Goal: Task Accomplishment & Management: Use online tool/utility

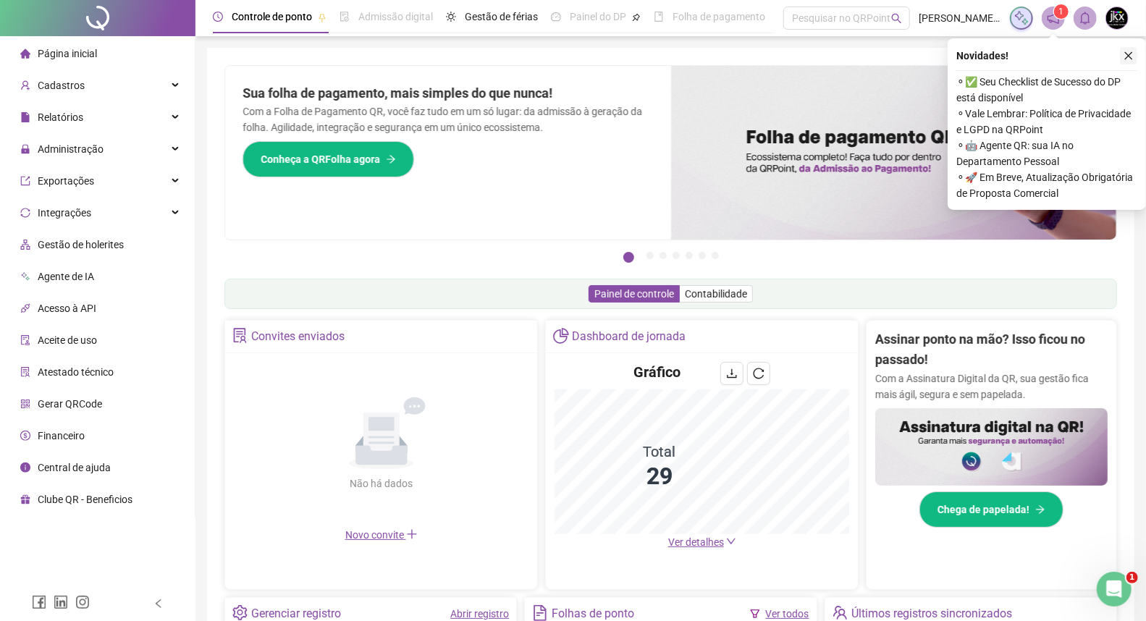
click at [1131, 54] on icon "close" at bounding box center [1129, 56] width 8 height 8
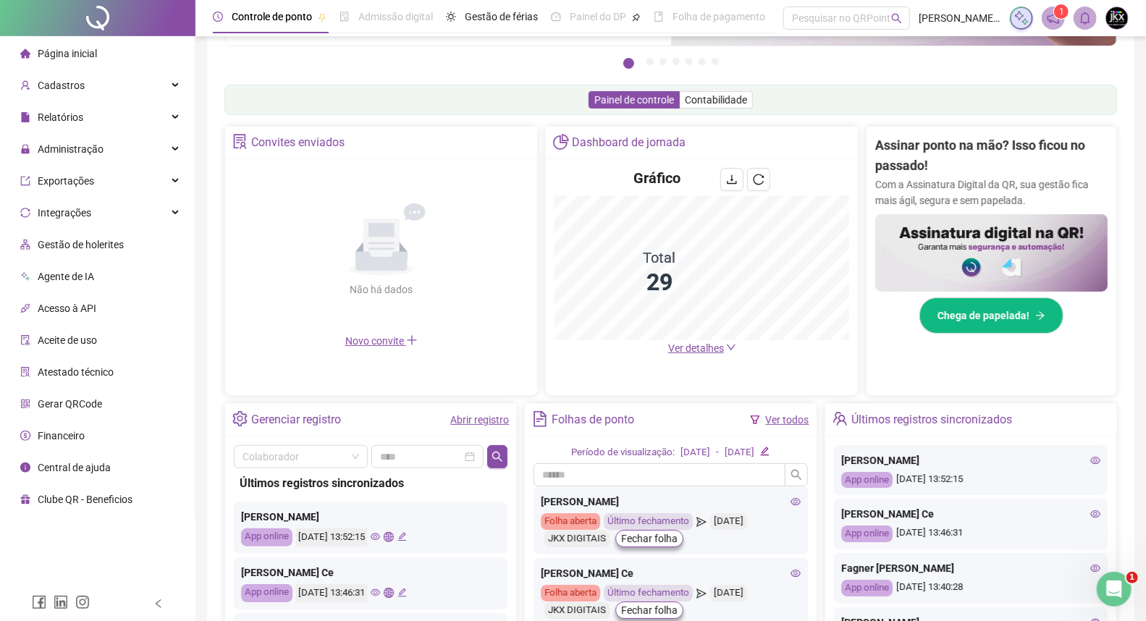
scroll to position [321, 0]
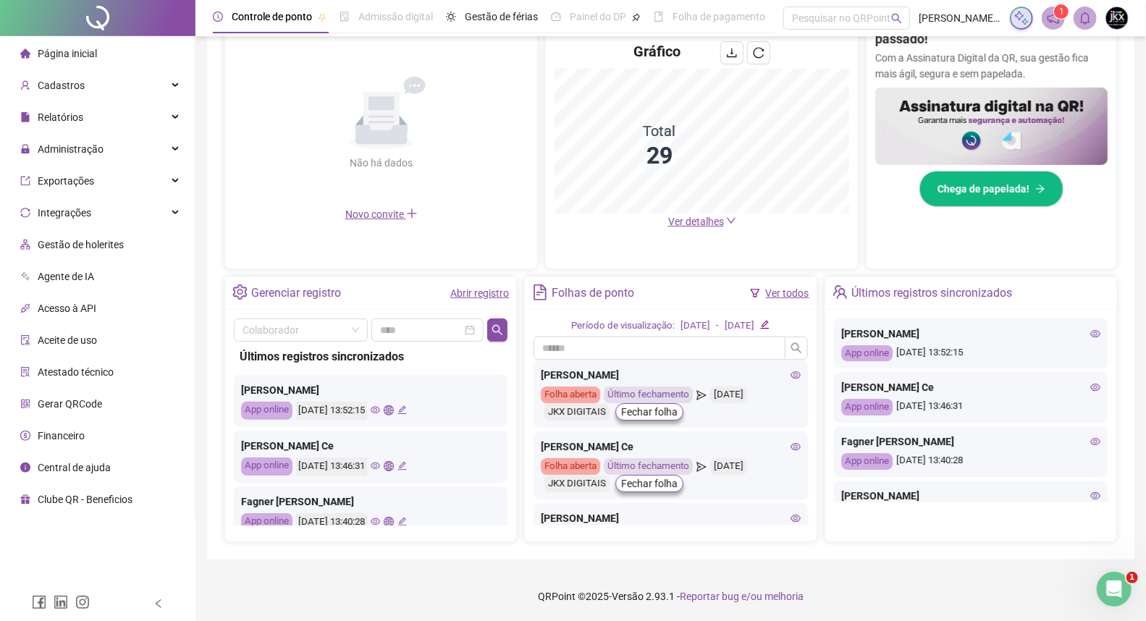
click at [695, 220] on span "Ver detalhes" at bounding box center [696, 222] width 56 height 12
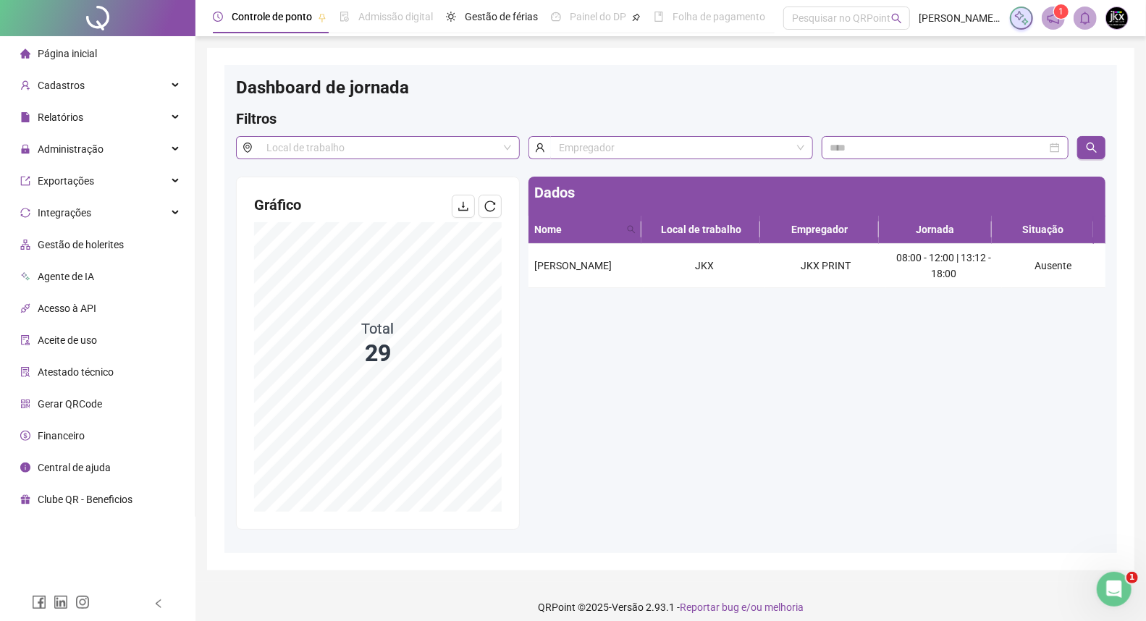
click at [559, 345] on div "Dados Nome Local de trabalho Empregador Jornada Situação [PERSON_NAME] JKX JKX …" at bounding box center [817, 353] width 586 height 353
click at [49, 147] on span "Administração" at bounding box center [71, 149] width 66 height 12
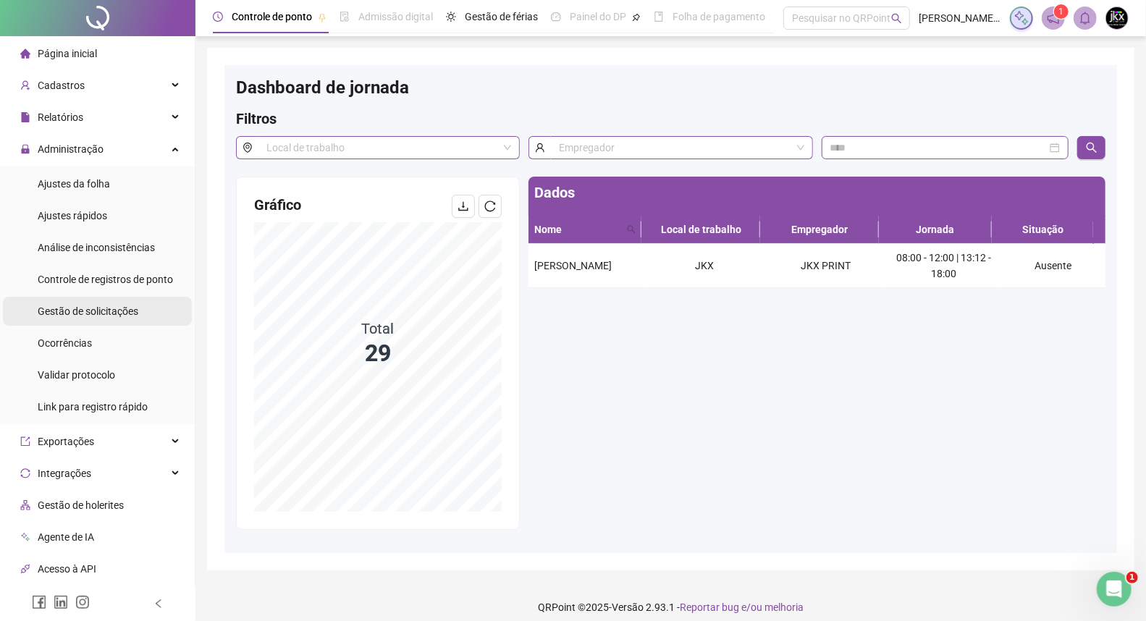
click at [85, 308] on span "Gestão de solicitações" at bounding box center [88, 312] width 101 height 12
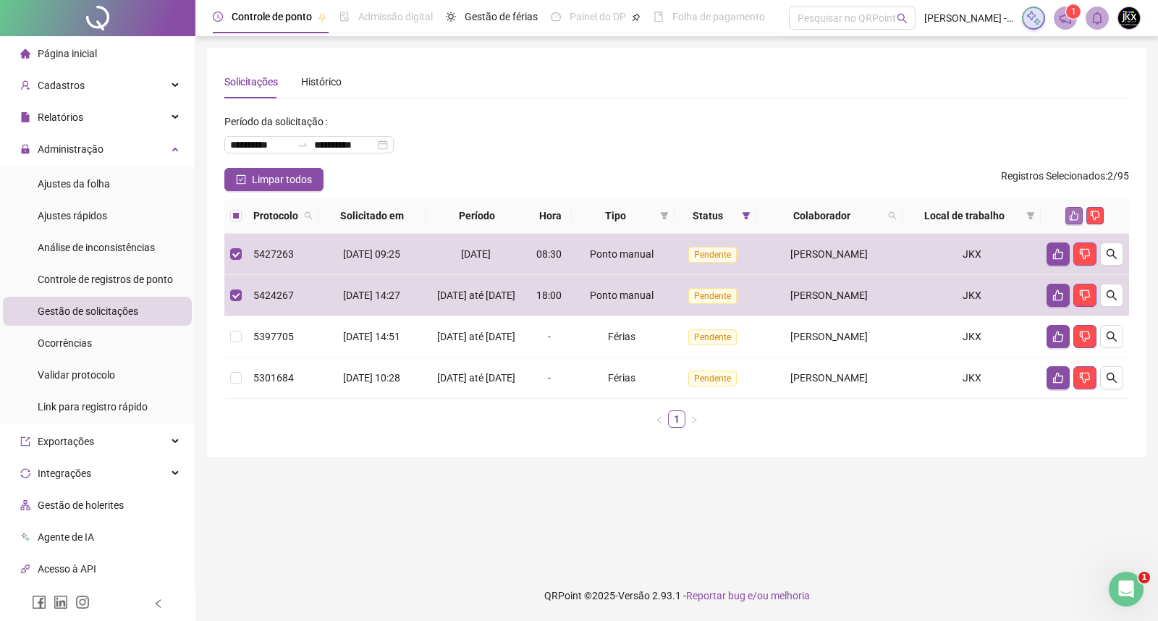
click at [1077, 214] on icon "like" at bounding box center [1074, 215] width 9 height 9
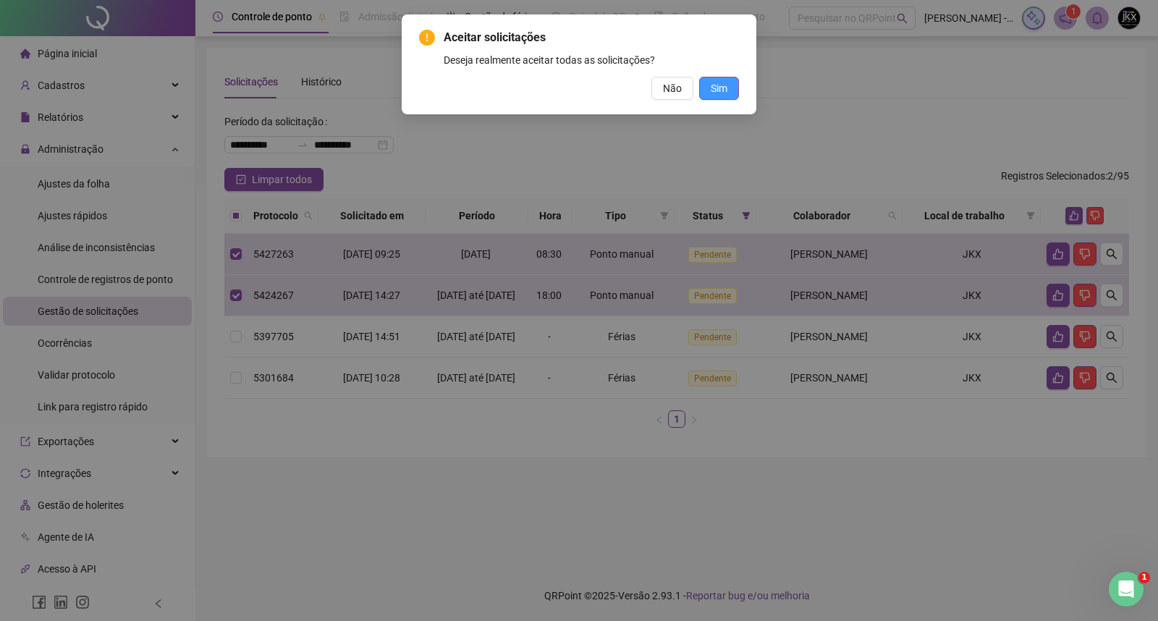
click at [719, 88] on span "Sim" at bounding box center [719, 88] width 17 height 16
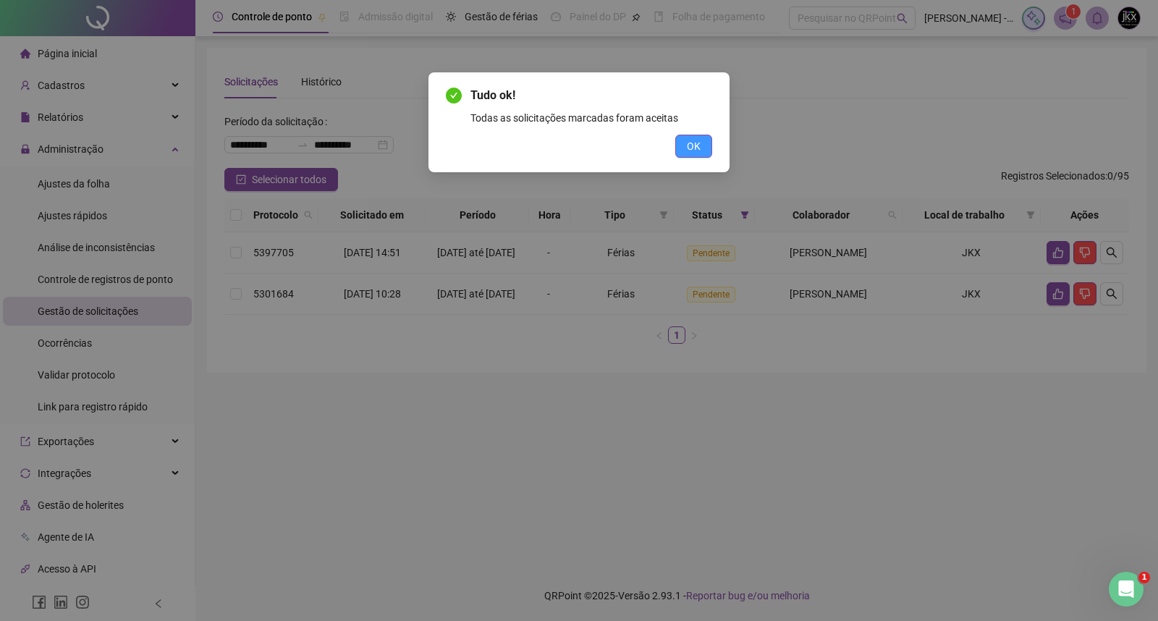
click at [699, 143] on span "OK" at bounding box center [694, 146] width 14 height 16
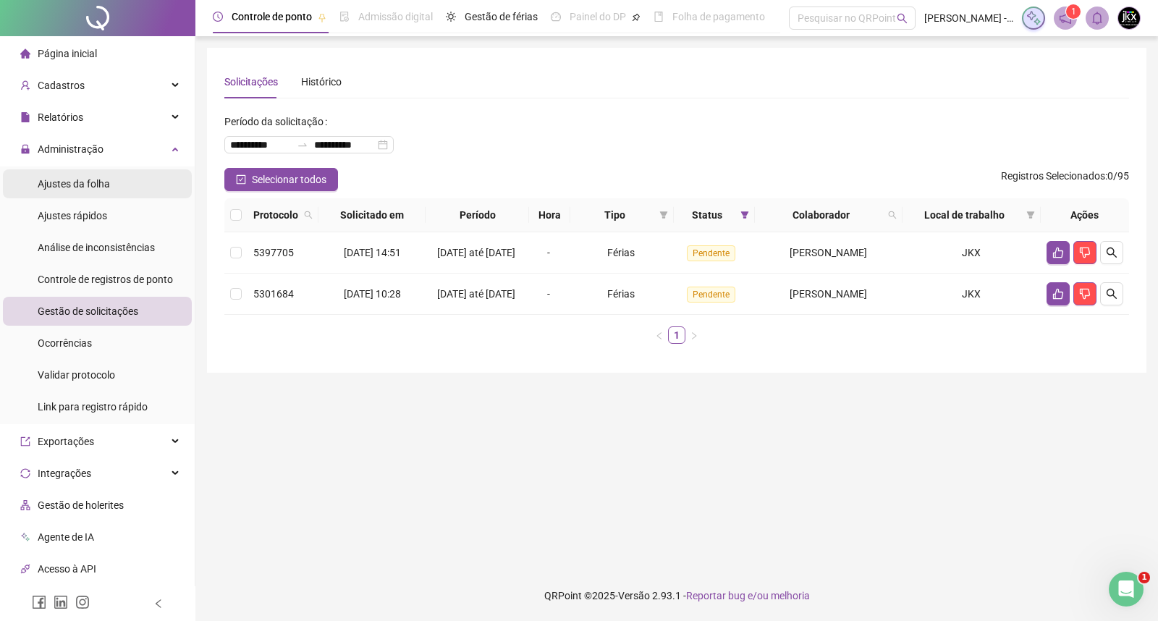
click at [85, 188] on span "Ajustes da folha" at bounding box center [74, 184] width 72 height 12
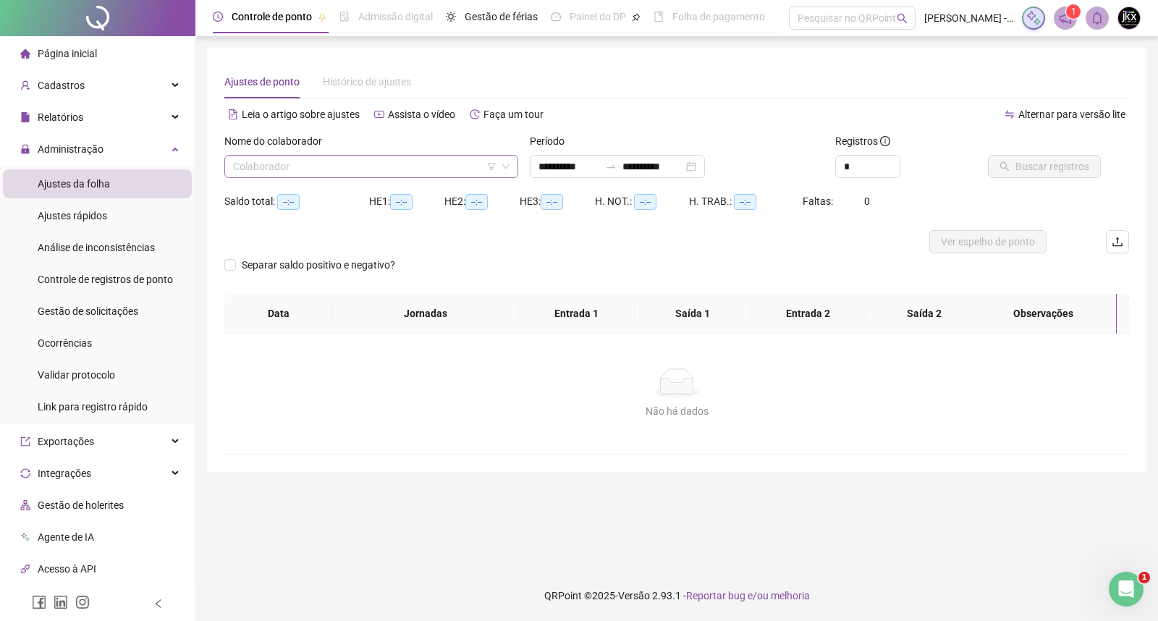
type input "**********"
click at [279, 167] on input "search" at bounding box center [365, 167] width 264 height 22
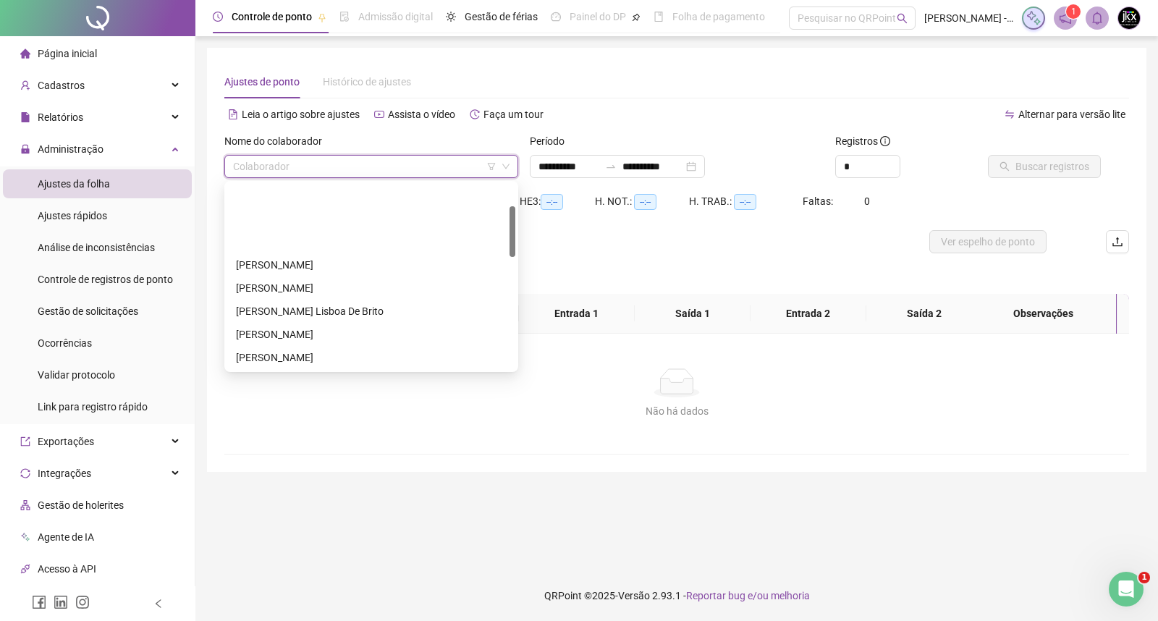
scroll to position [80, 0]
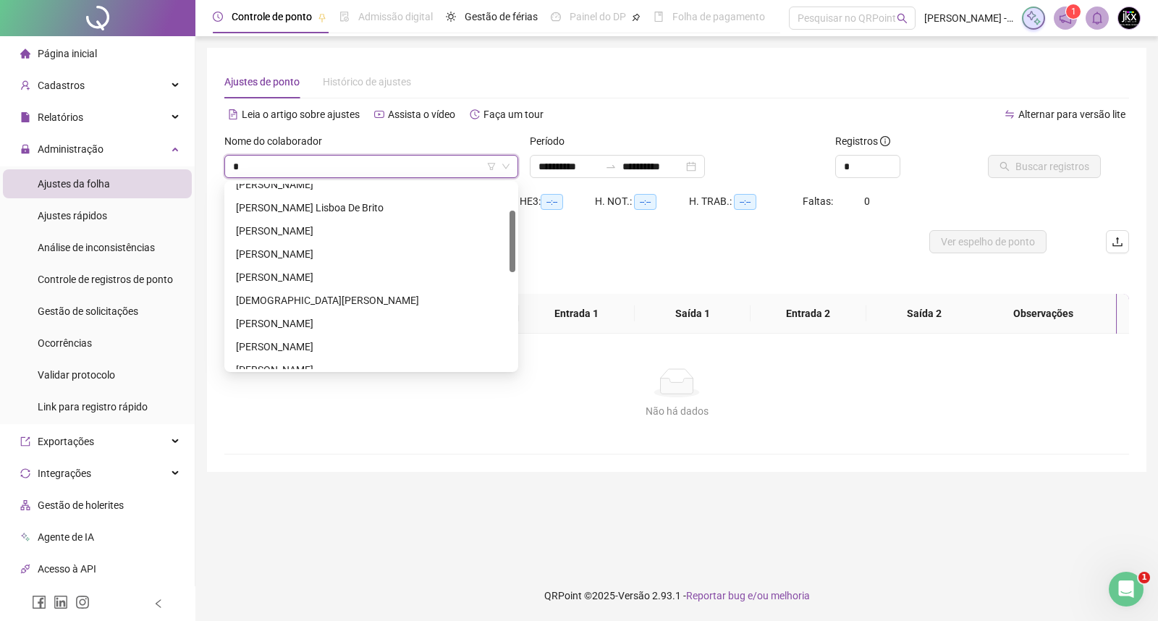
type input "**"
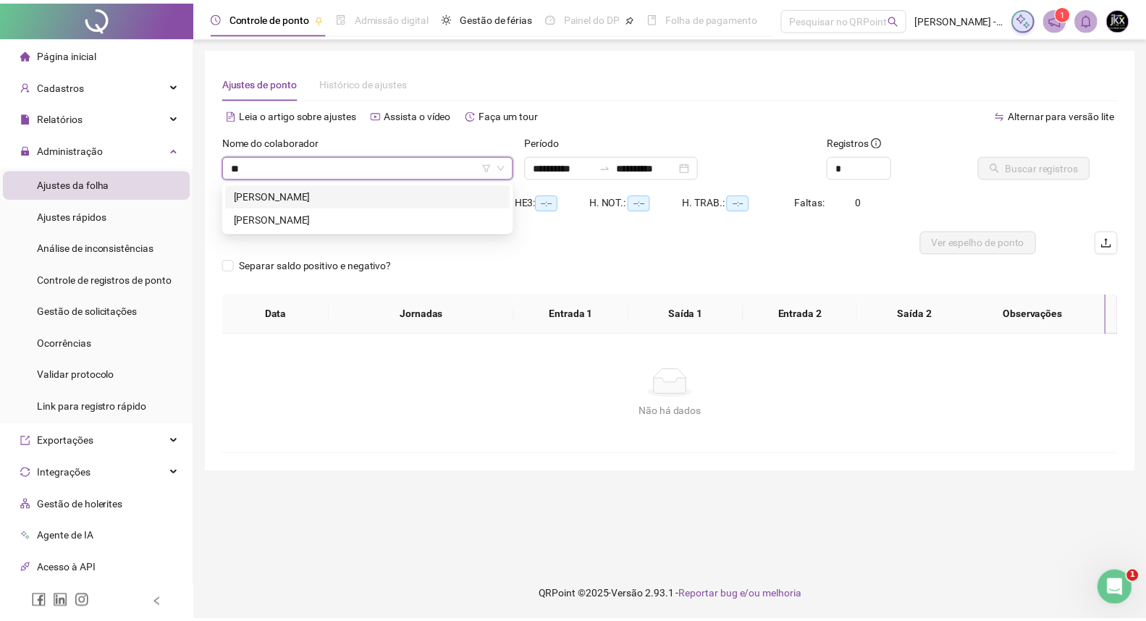
scroll to position [0, 0]
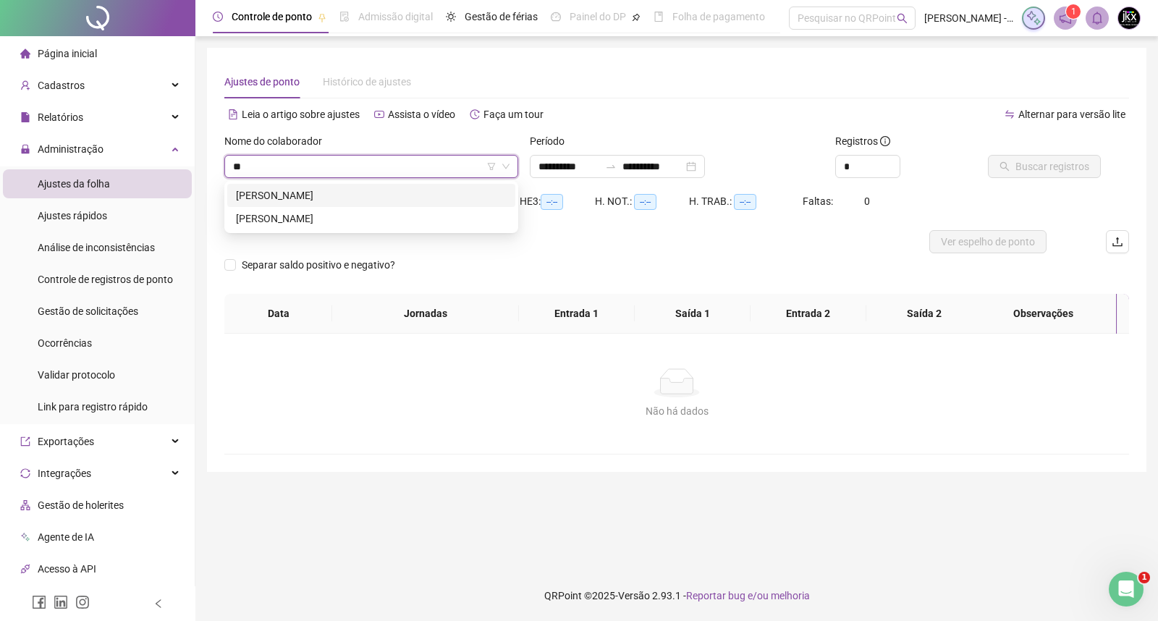
click at [313, 193] on div "[PERSON_NAME]" at bounding box center [371, 196] width 271 height 16
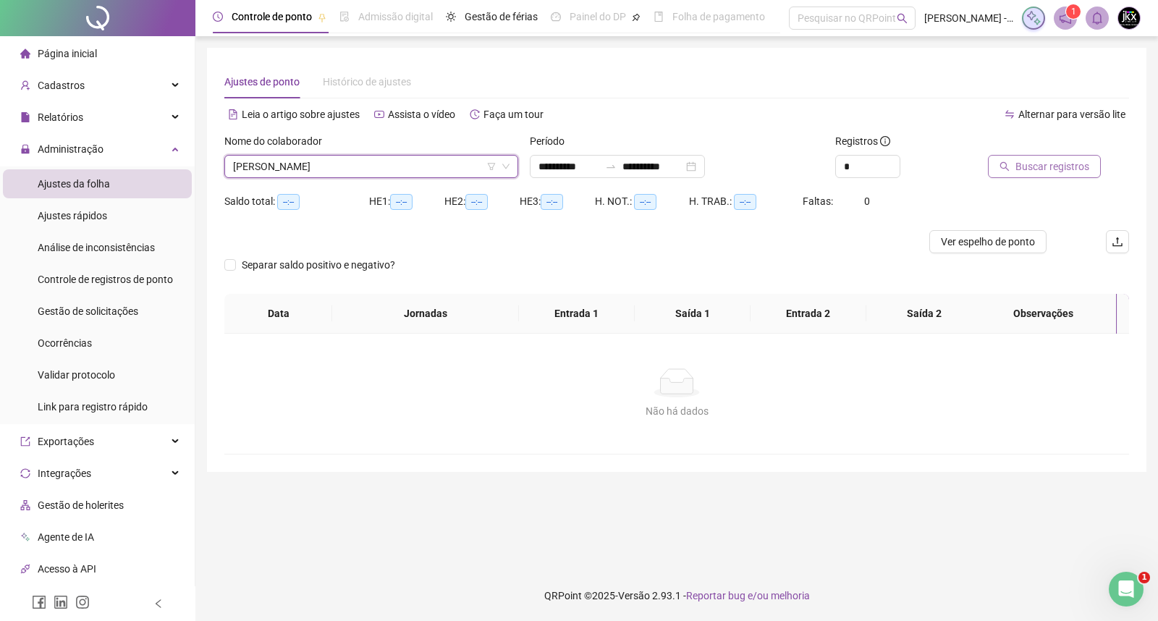
click at [1022, 167] on span "Buscar registros" at bounding box center [1053, 167] width 74 height 16
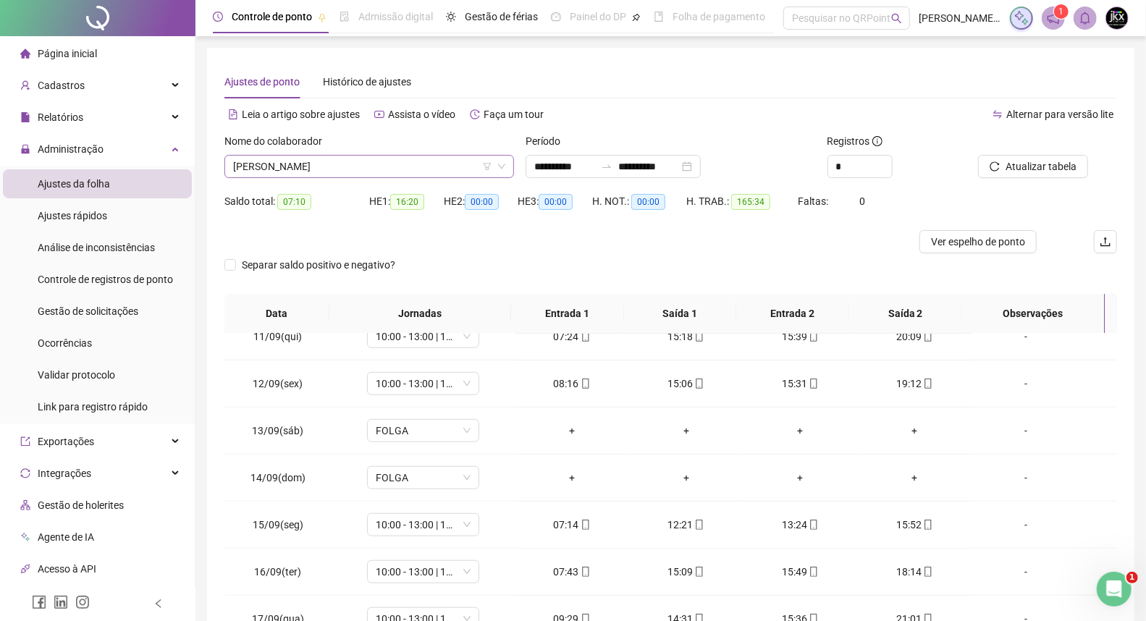
click at [300, 175] on span "[PERSON_NAME]" at bounding box center [369, 167] width 272 height 22
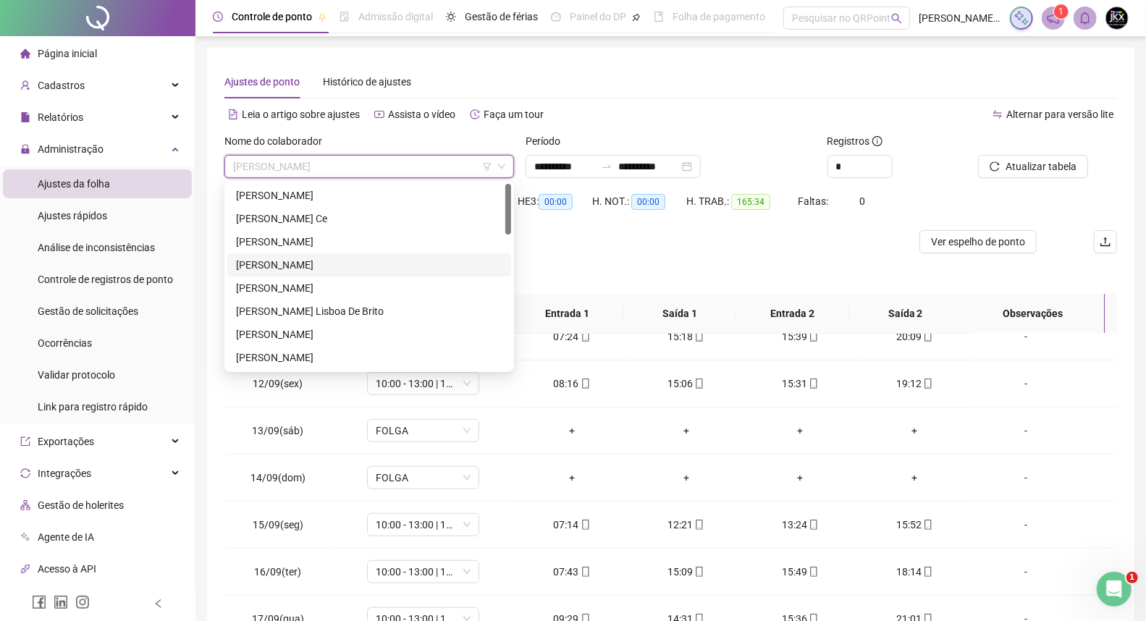
click at [294, 259] on div "[PERSON_NAME]" at bounding box center [369, 265] width 266 height 16
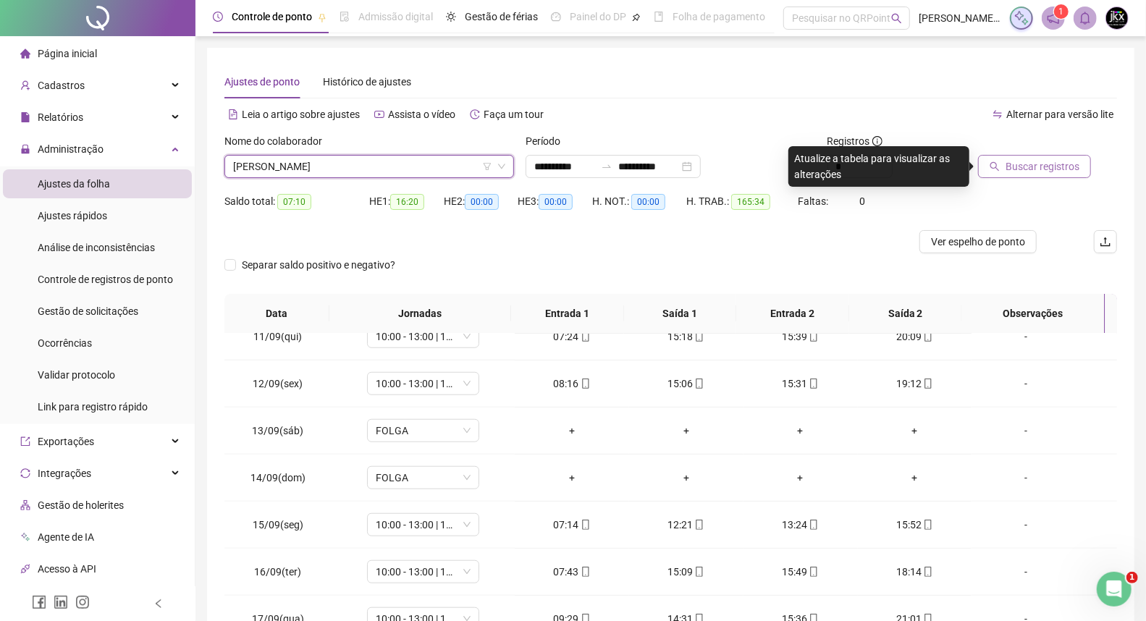
click at [1026, 164] on span "Buscar registros" at bounding box center [1043, 167] width 74 height 16
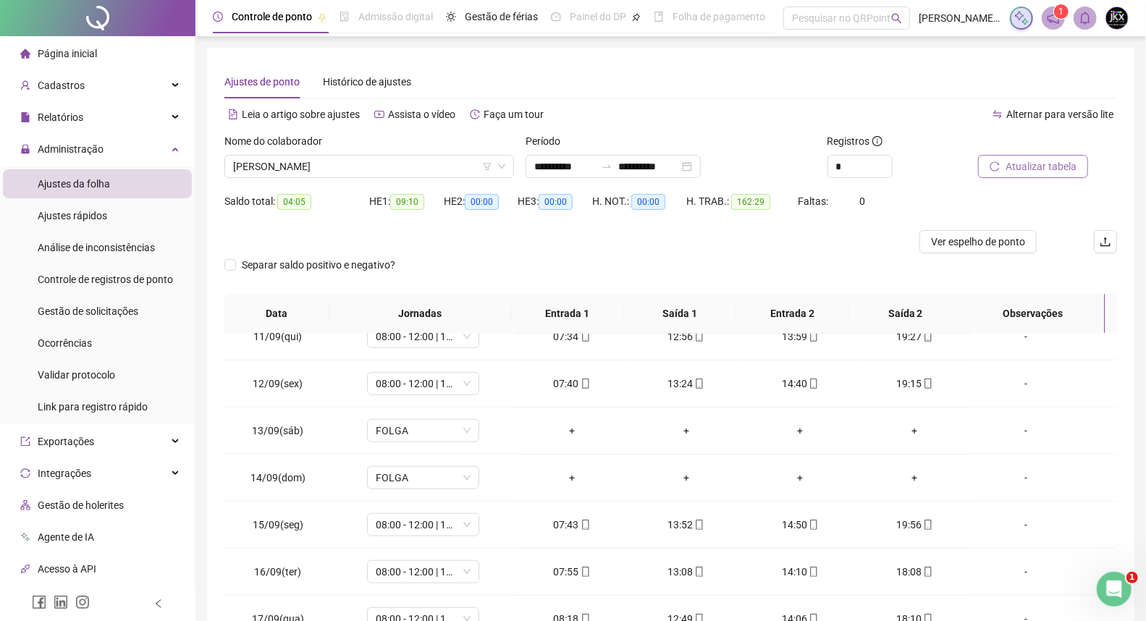
click at [503, 268] on div "Separar saldo positivo e negativo?" at bounding box center [670, 273] width 893 height 41
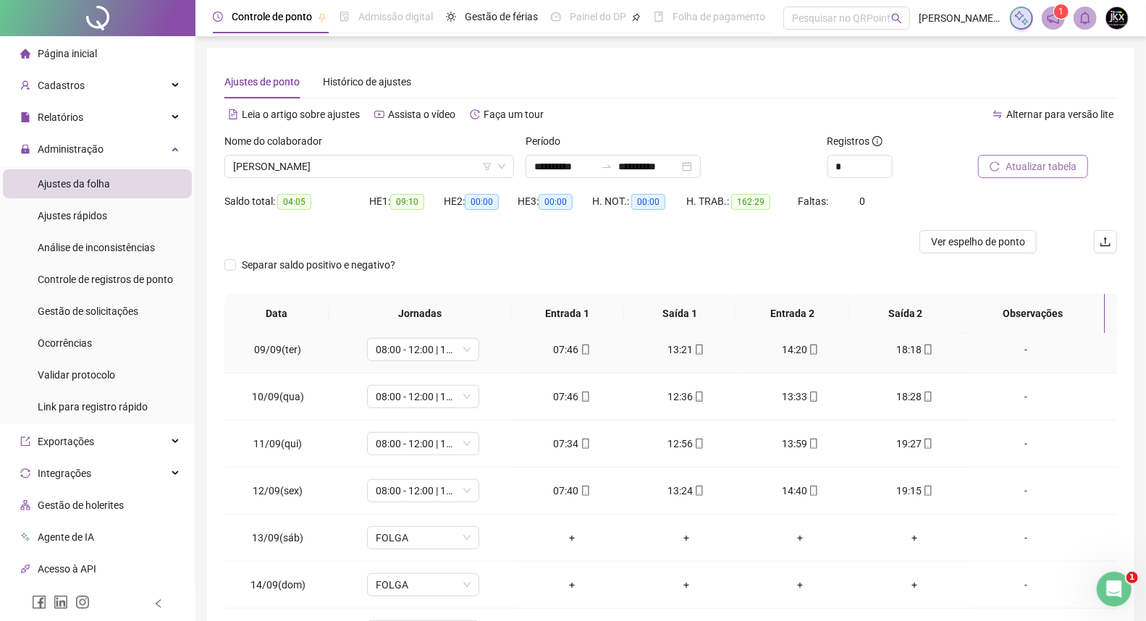
scroll to position [822, 0]
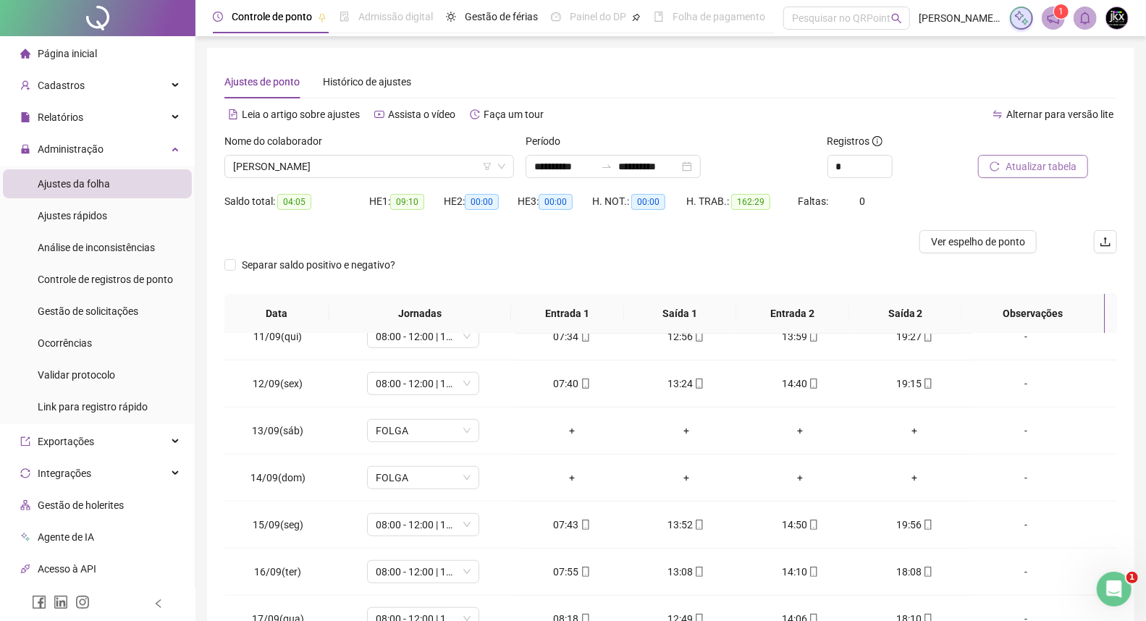
click at [479, 251] on div at bounding box center [559, 241] width 670 height 23
click at [468, 249] on div at bounding box center [559, 241] width 670 height 23
click at [349, 169] on span "[PERSON_NAME]" at bounding box center [369, 167] width 272 height 22
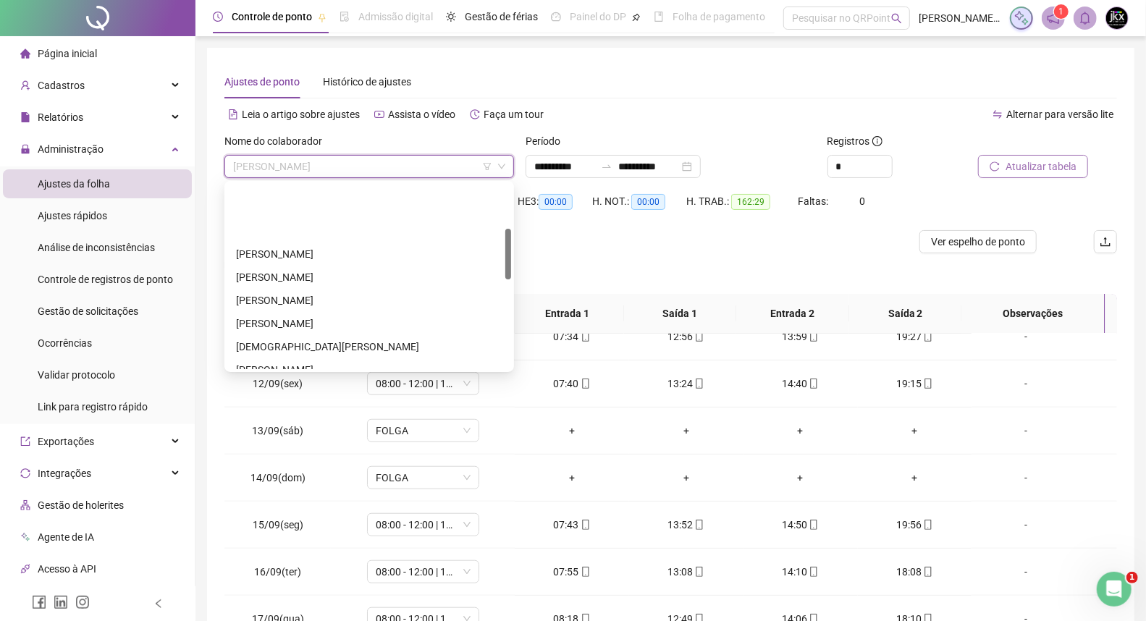
scroll to position [161, 0]
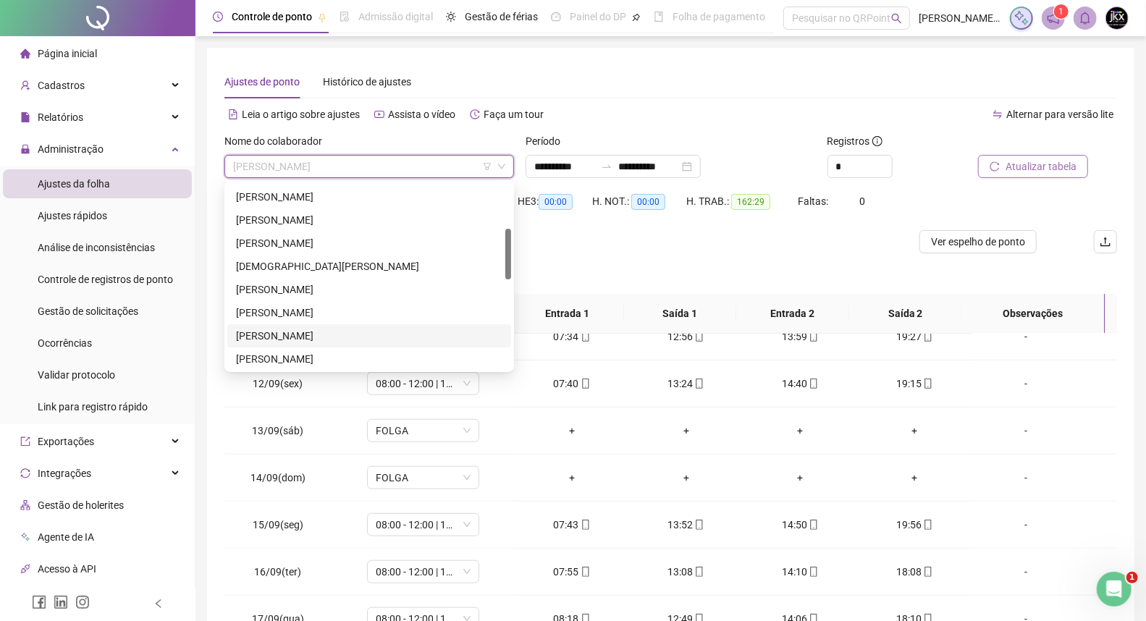
click at [352, 337] on div "[PERSON_NAME]" at bounding box center [369, 336] width 266 height 16
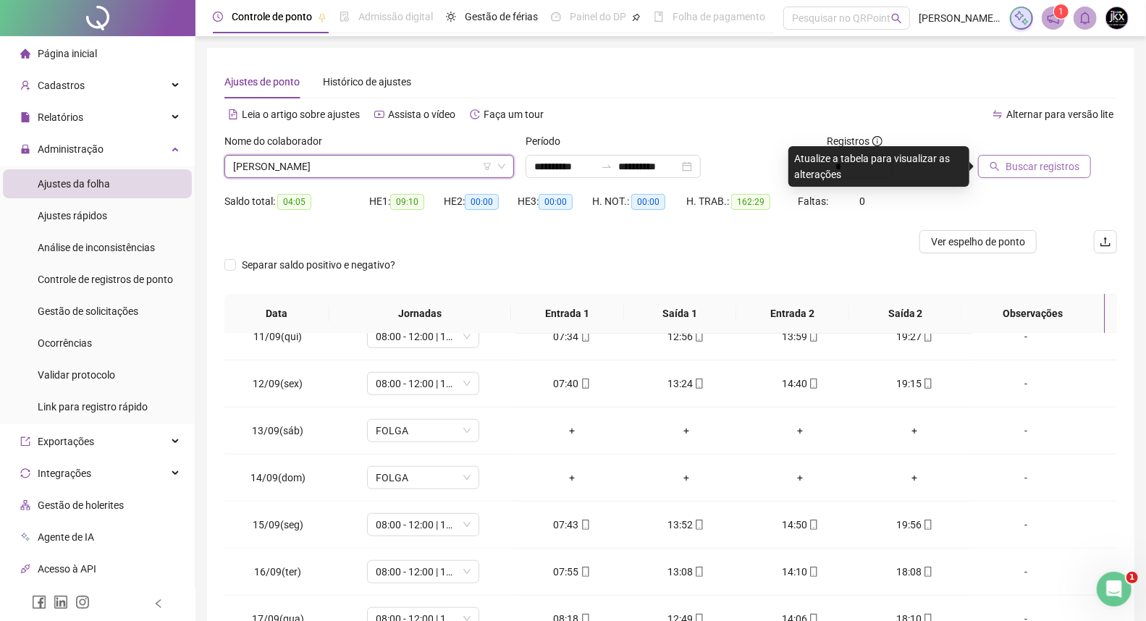
click at [997, 170] on icon "search" at bounding box center [995, 166] width 10 height 10
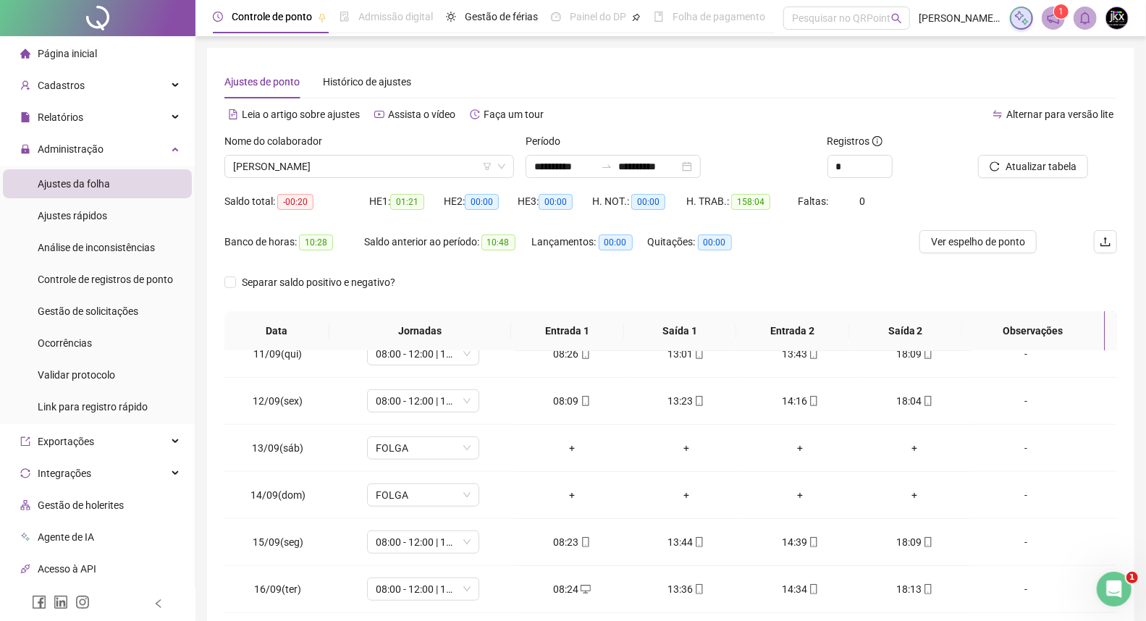
click at [457, 284] on div "Separar saldo positivo e negativo?" at bounding box center [670, 291] width 893 height 41
click at [487, 290] on div "Separar saldo positivo e negativo?" at bounding box center [670, 291] width 893 height 41
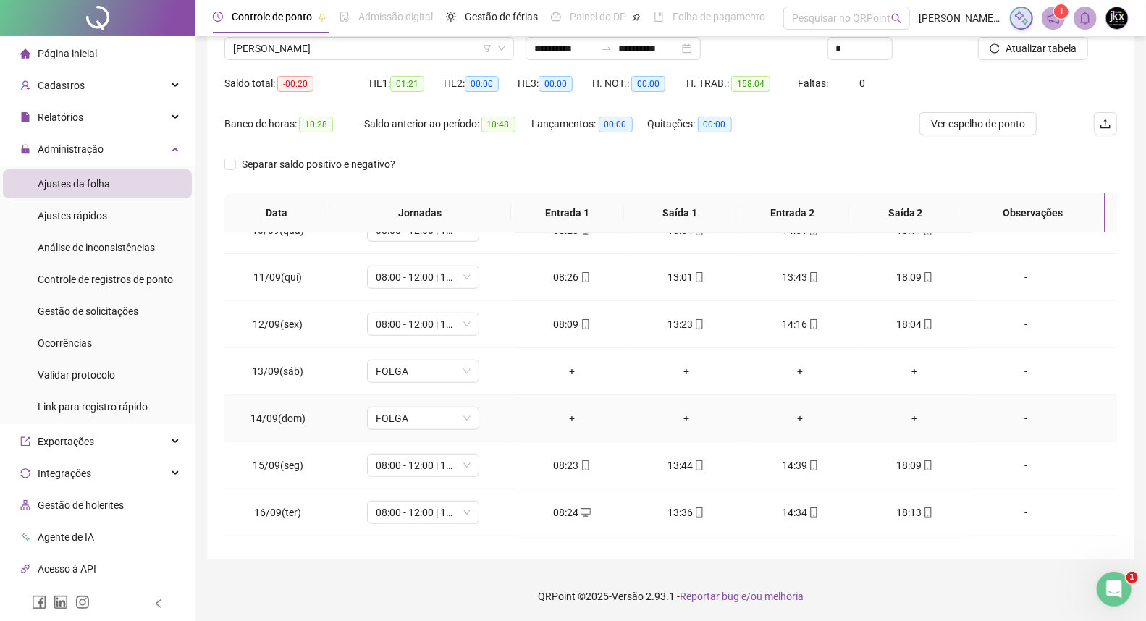
scroll to position [741, 0]
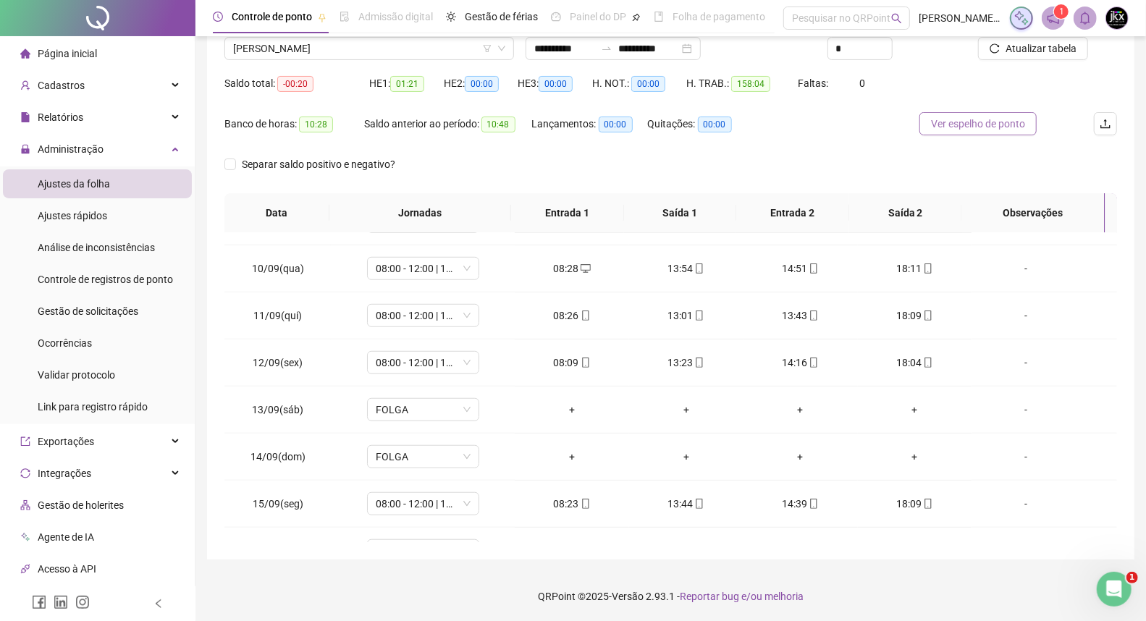
click at [985, 127] on span "Ver espelho de ponto" at bounding box center [978, 124] width 94 height 16
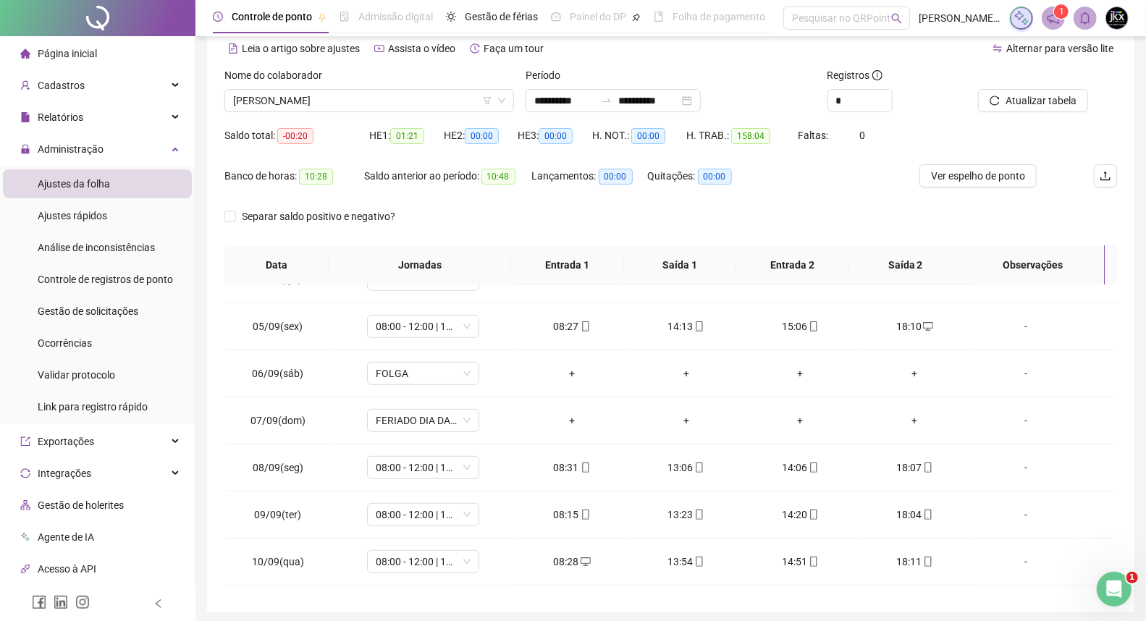
scroll to position [0, 0]
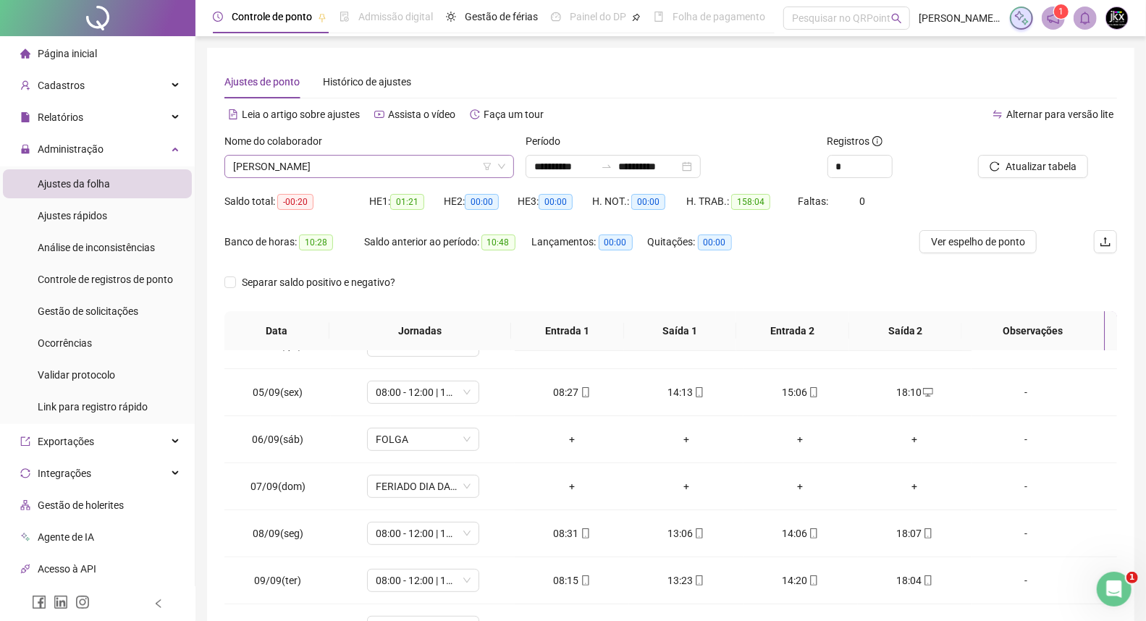
click at [272, 159] on span "[PERSON_NAME]" at bounding box center [369, 167] width 272 height 22
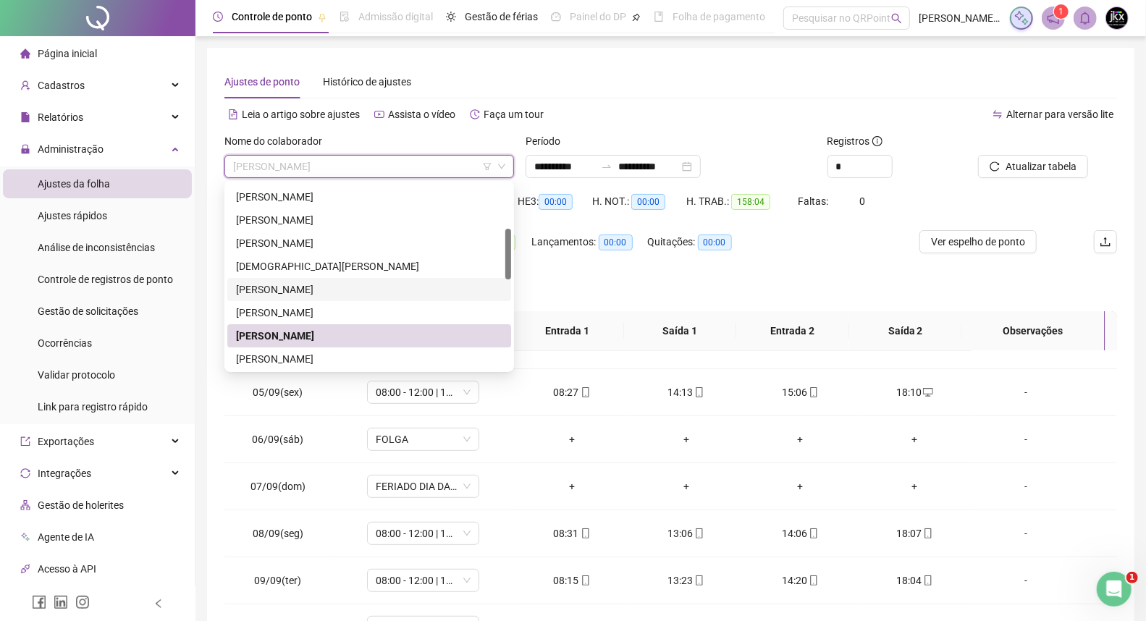
click at [317, 287] on div "[PERSON_NAME]" at bounding box center [369, 290] width 266 height 16
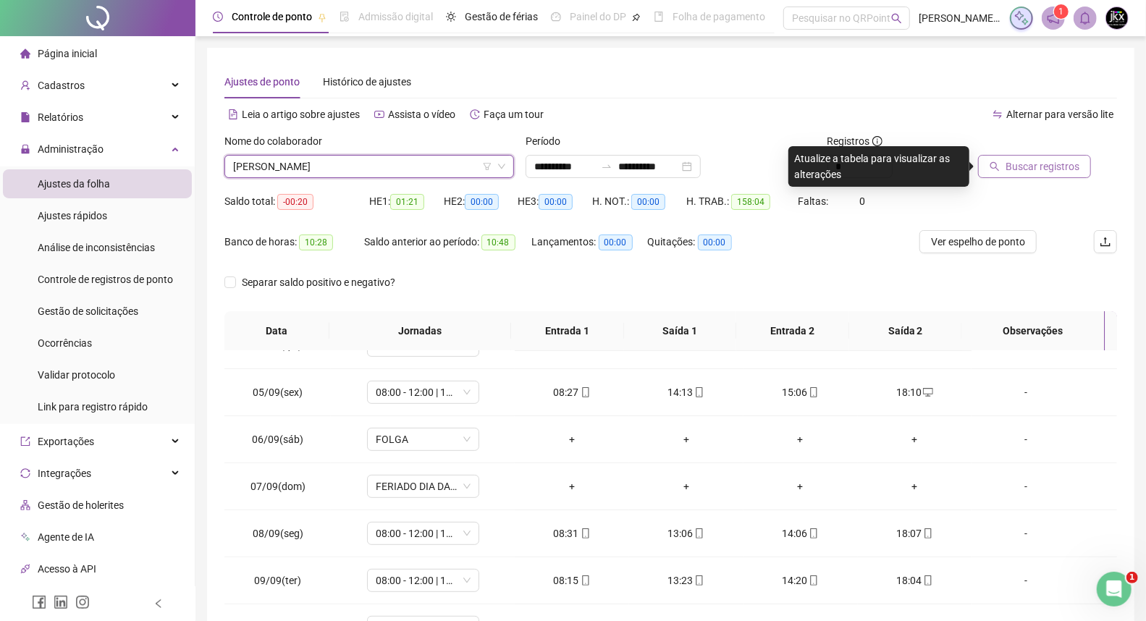
click at [1048, 167] on span "Buscar registros" at bounding box center [1043, 167] width 74 height 16
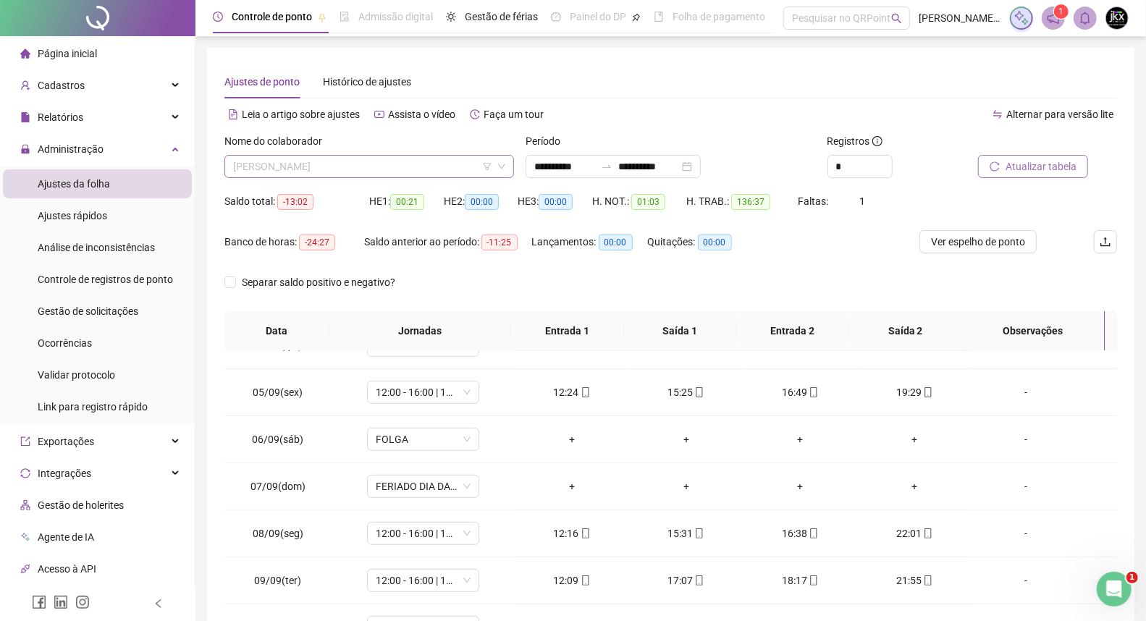
click at [311, 162] on span "[PERSON_NAME]" at bounding box center [369, 167] width 272 height 22
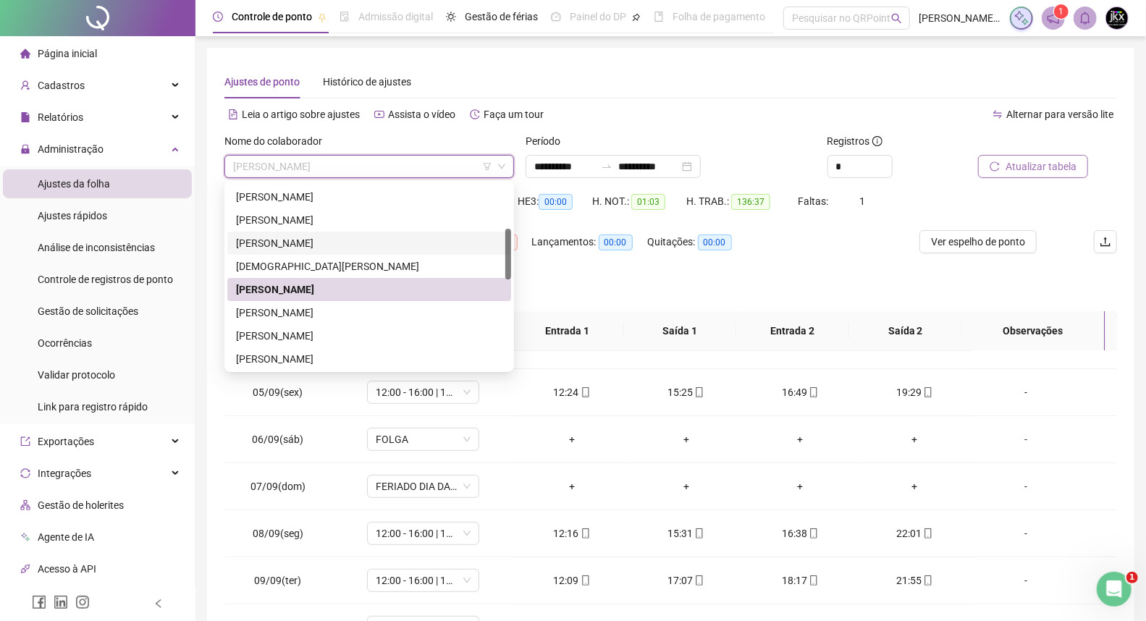
click at [321, 239] on div "[PERSON_NAME]" at bounding box center [369, 243] width 266 height 16
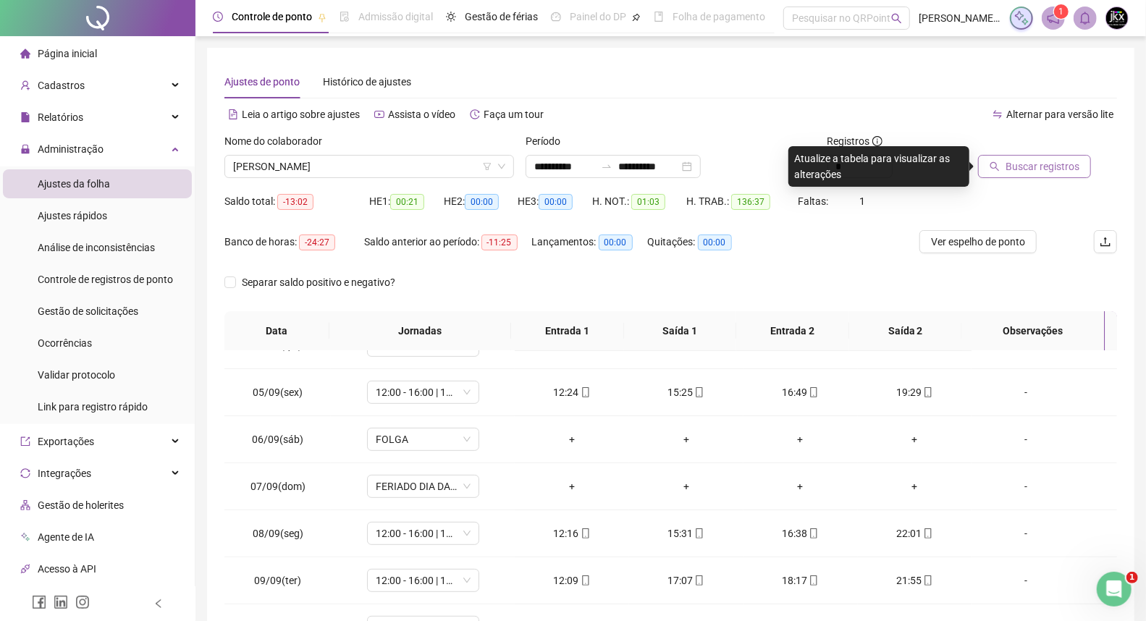
click at [997, 165] on icon "search" at bounding box center [995, 166] width 10 height 10
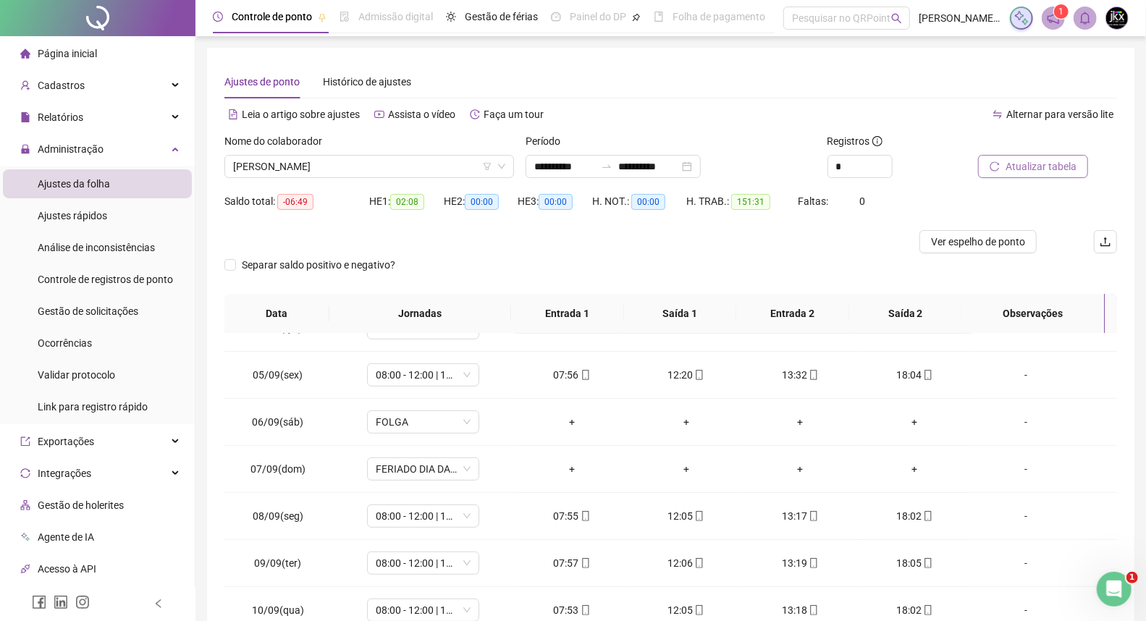
click at [461, 262] on div "Separar saldo positivo e negativo?" at bounding box center [670, 273] width 893 height 41
click at [468, 285] on div "Separar saldo positivo e negativo?" at bounding box center [670, 273] width 893 height 41
